Goal: Check status

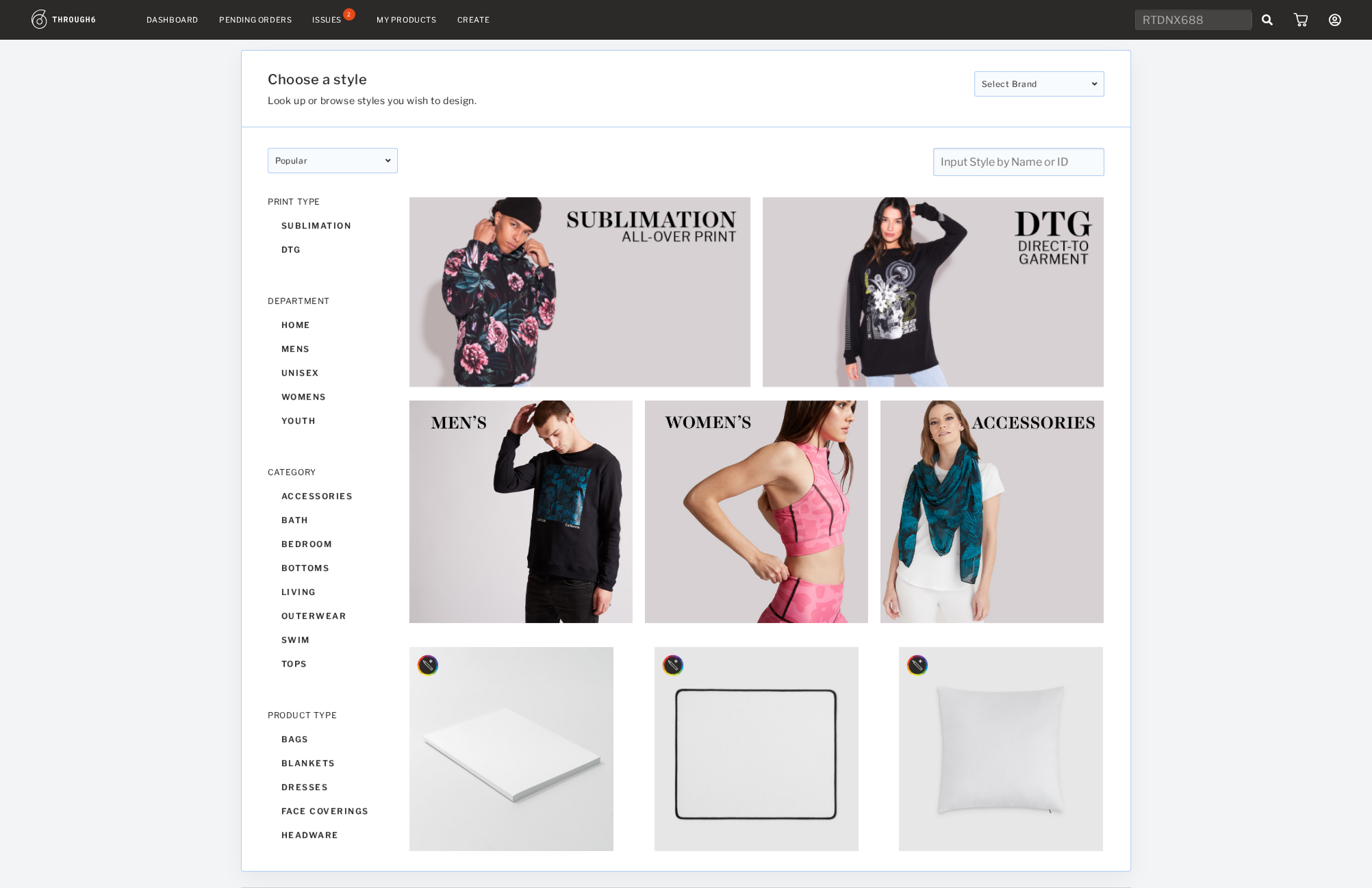
type input "RTDNX688"
type input "RTDONC689"
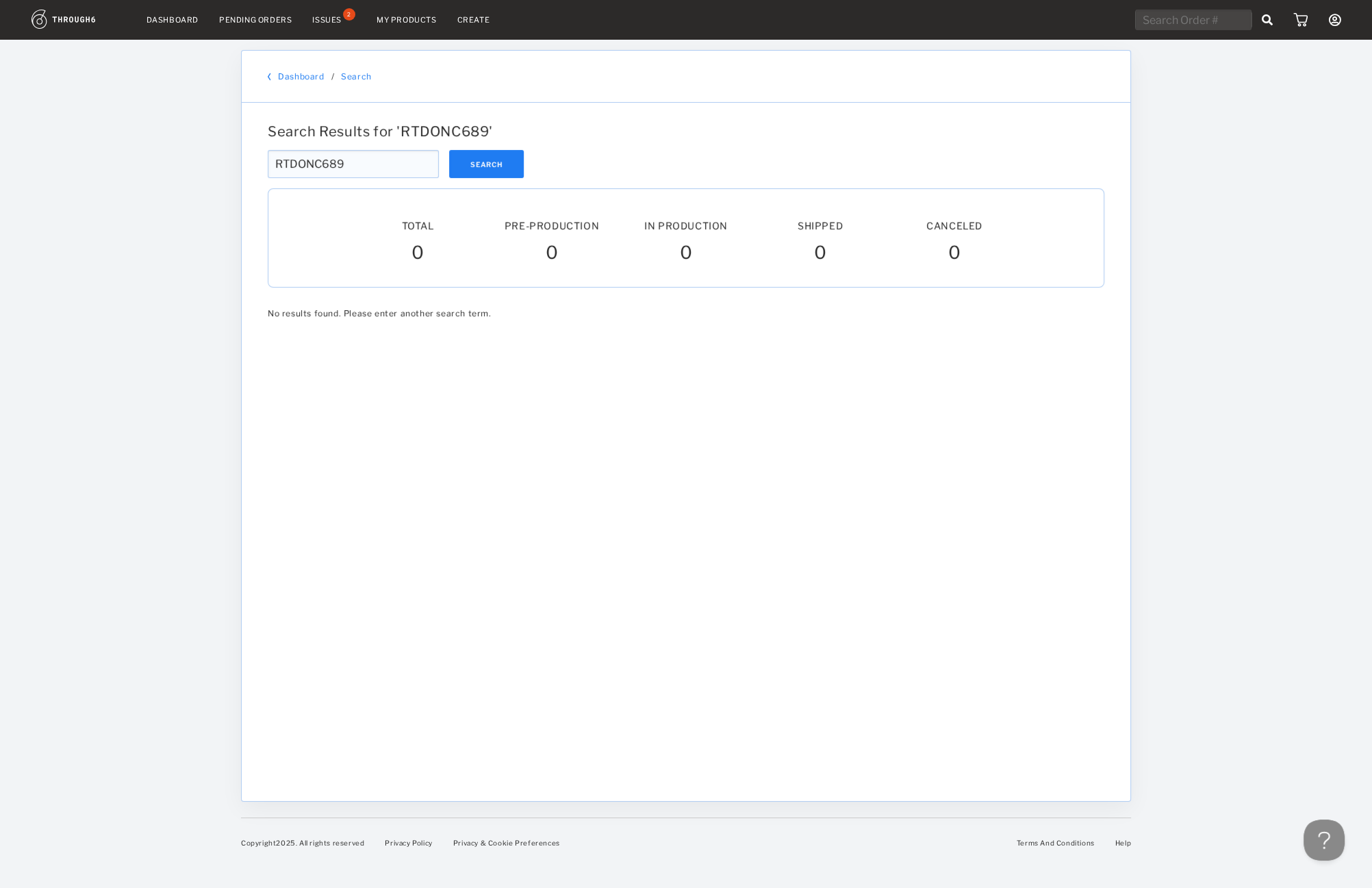
click at [1223, 342] on div "Dashboard Pending Orders Issues 2 My Products Create My Account Sign Out Dashbo…" at bounding box center [686, 444] width 1372 height 888
click at [859, 499] on div at bounding box center [686, 549] width 837 height 462
